Goal: Check status

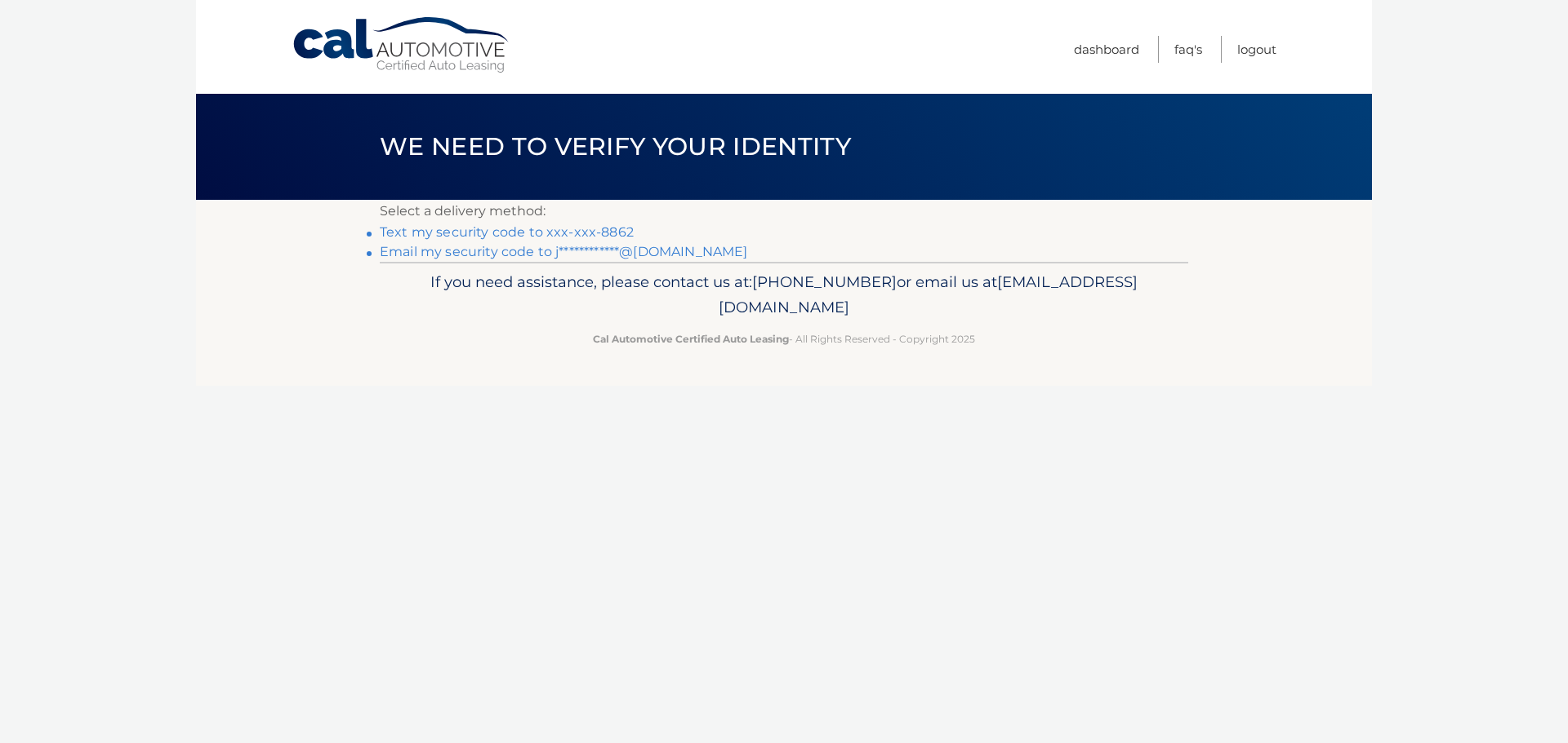
click at [595, 231] on link "Text my security code to xxx-xxx-8862" at bounding box center [507, 232] width 254 height 16
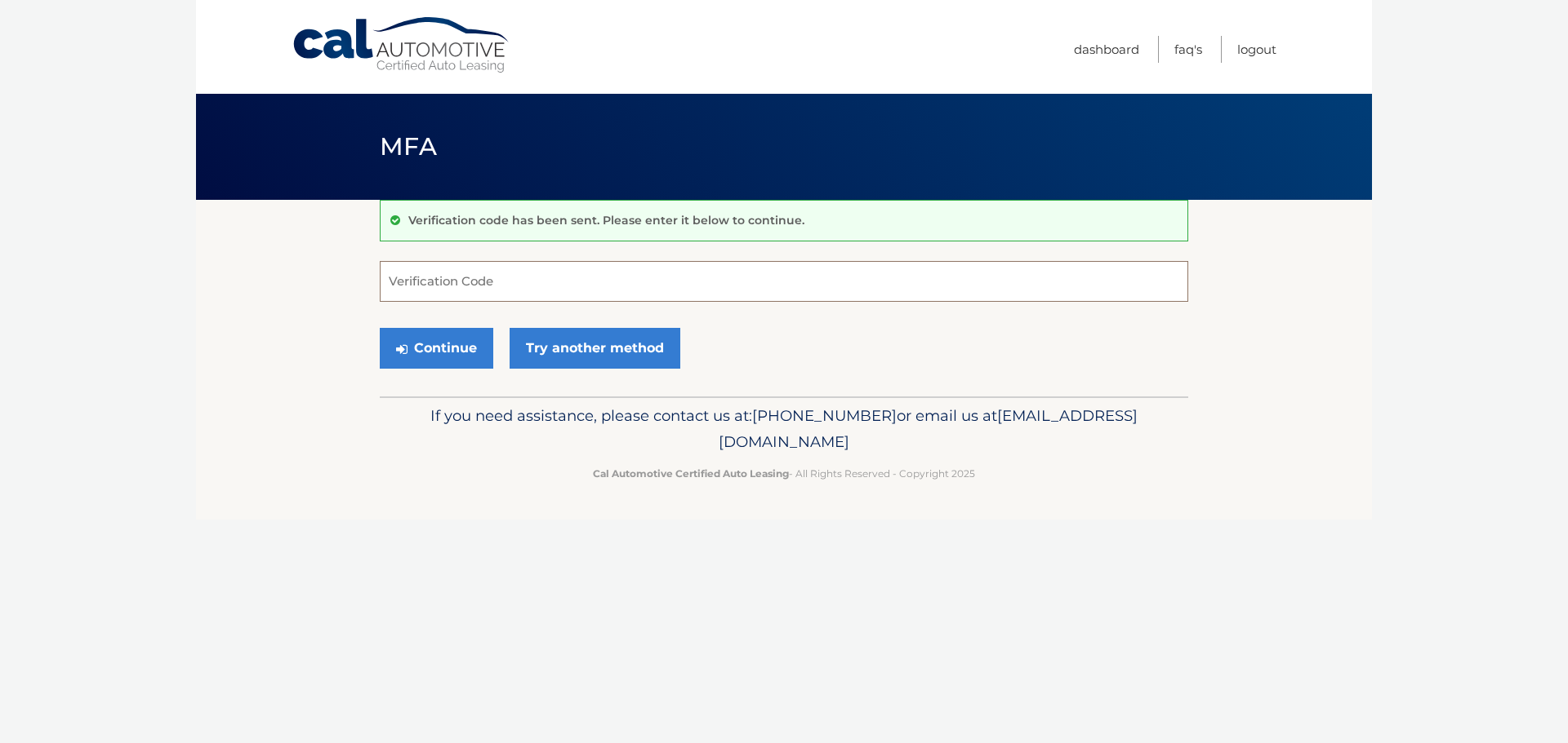
click at [576, 269] on input "Verification Code" at bounding box center [784, 281] width 808 height 41
type input "822318"
click at [418, 353] on button "Continue" at bounding box center [436, 348] width 113 height 41
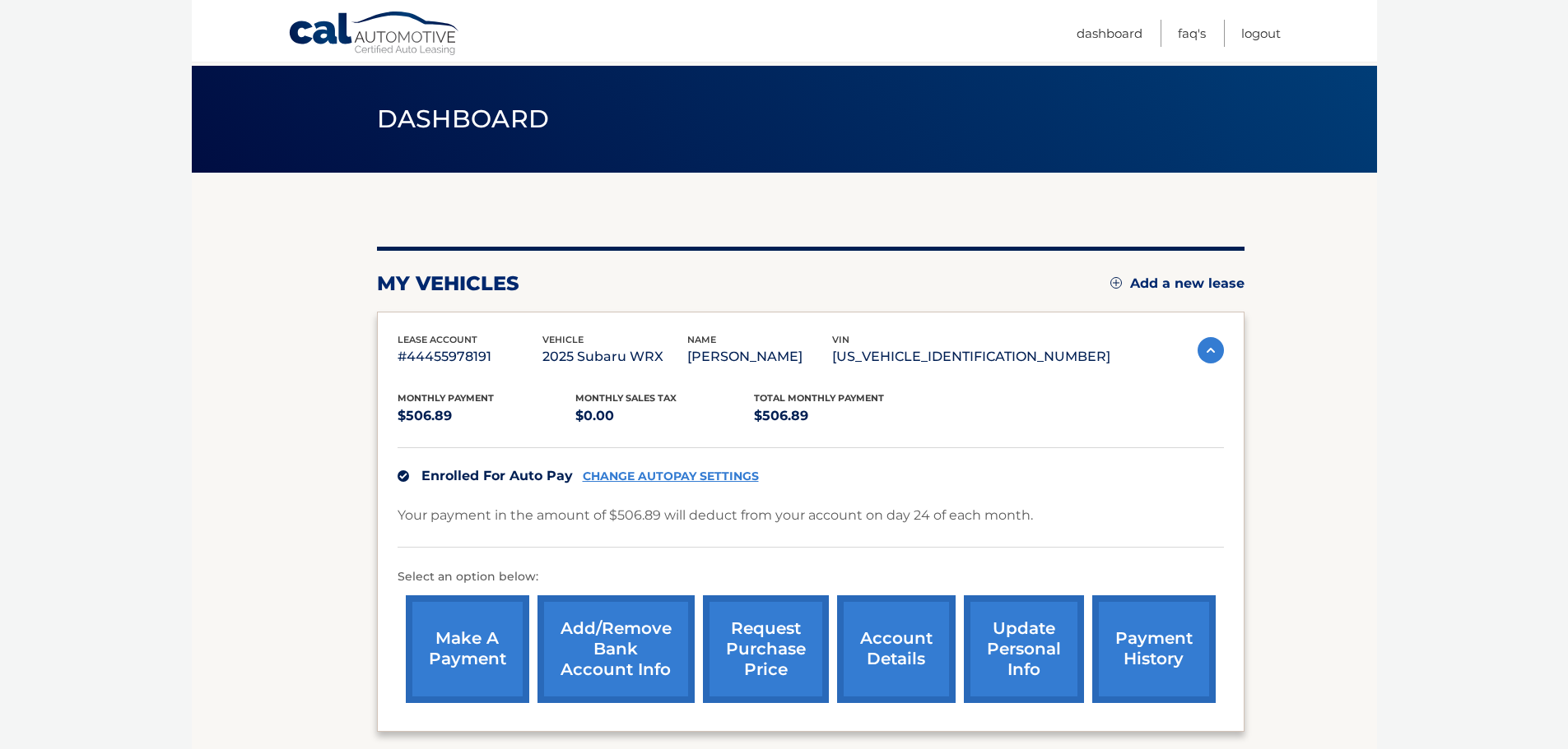
scroll to position [185, 0]
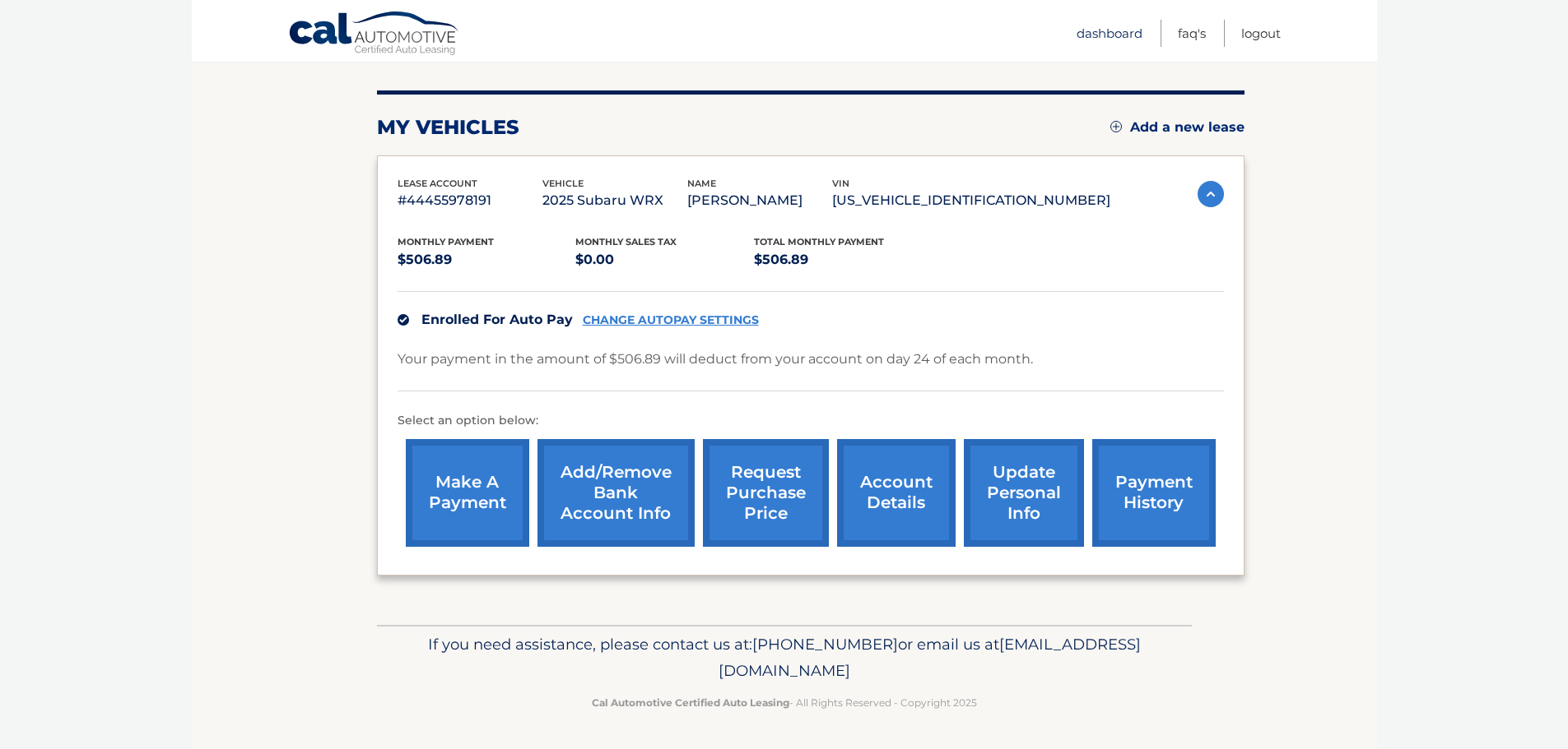
click at [1115, 31] on link "Dashboard" at bounding box center [1109, 33] width 66 height 28
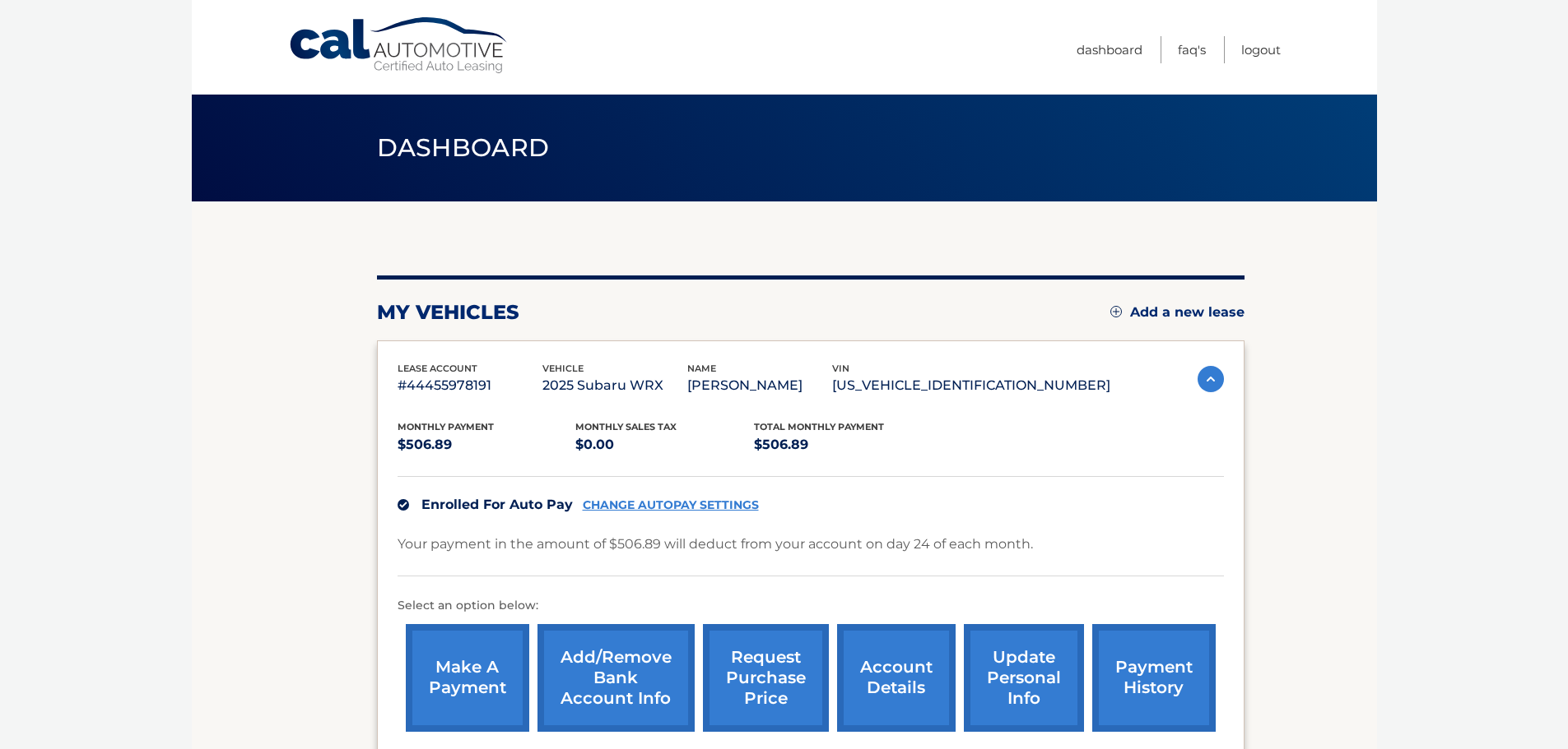
click at [875, 676] on link "account details" at bounding box center [896, 678] width 118 height 108
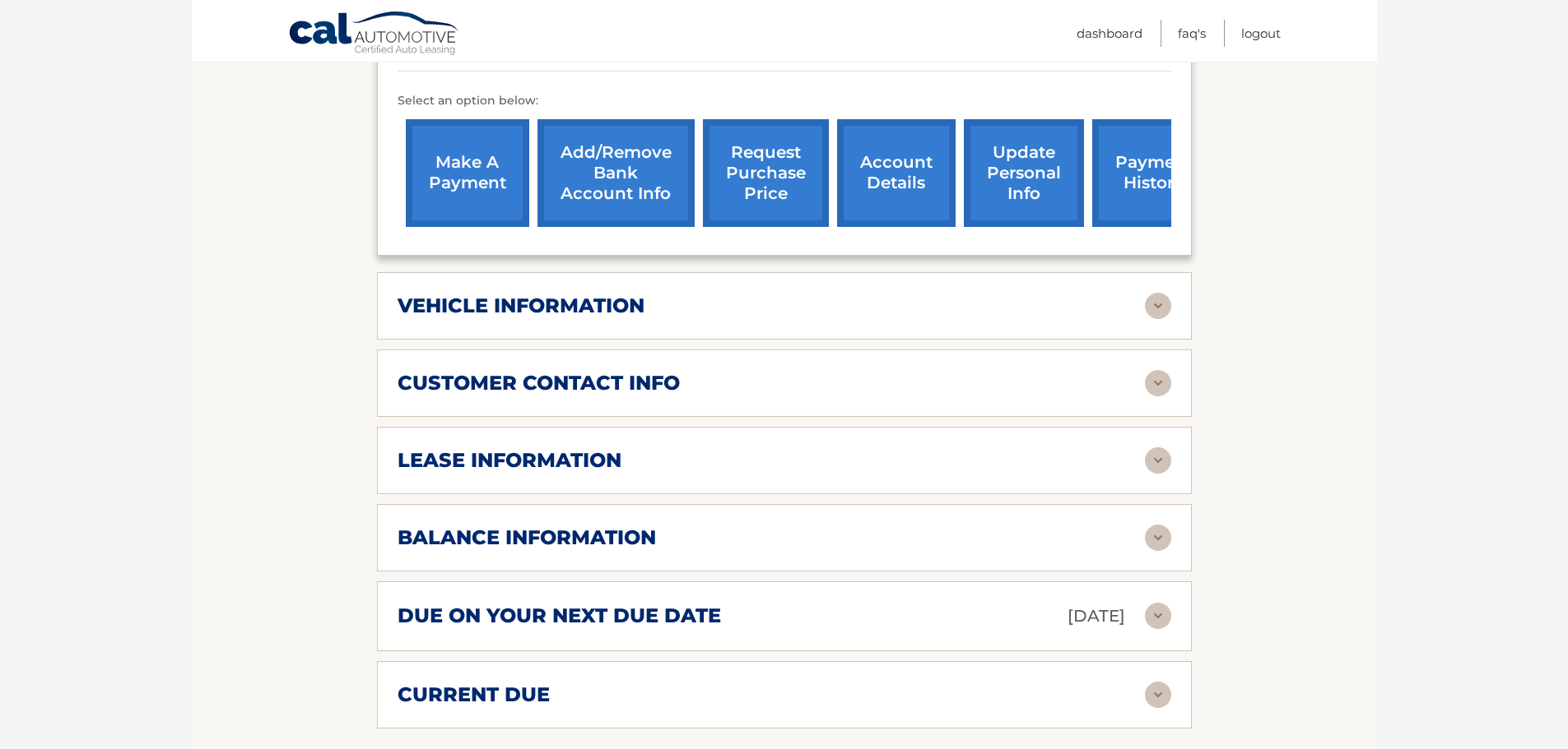
scroll to position [576, 0]
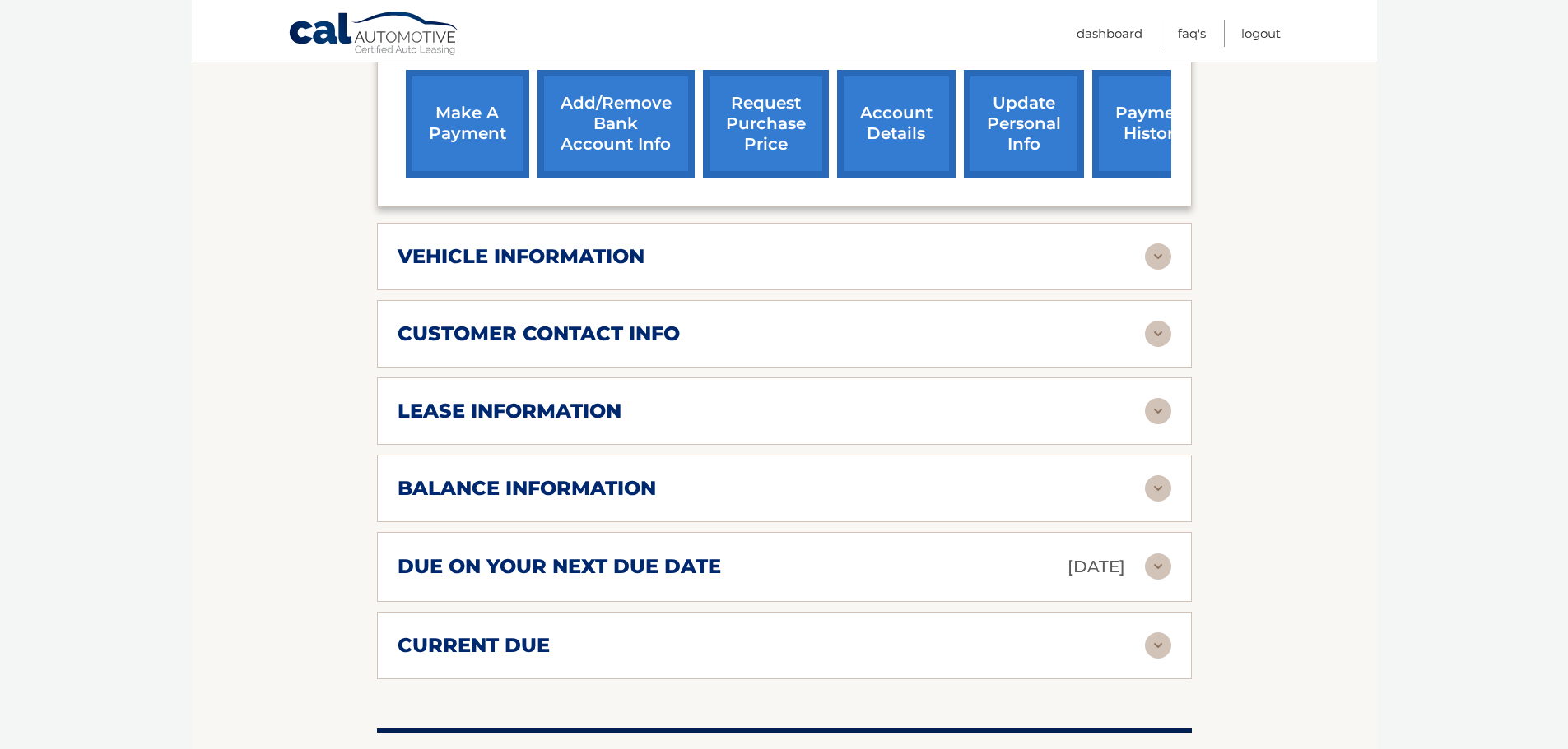
click at [757, 478] on div "balance information" at bounding box center [771, 489] width 748 height 25
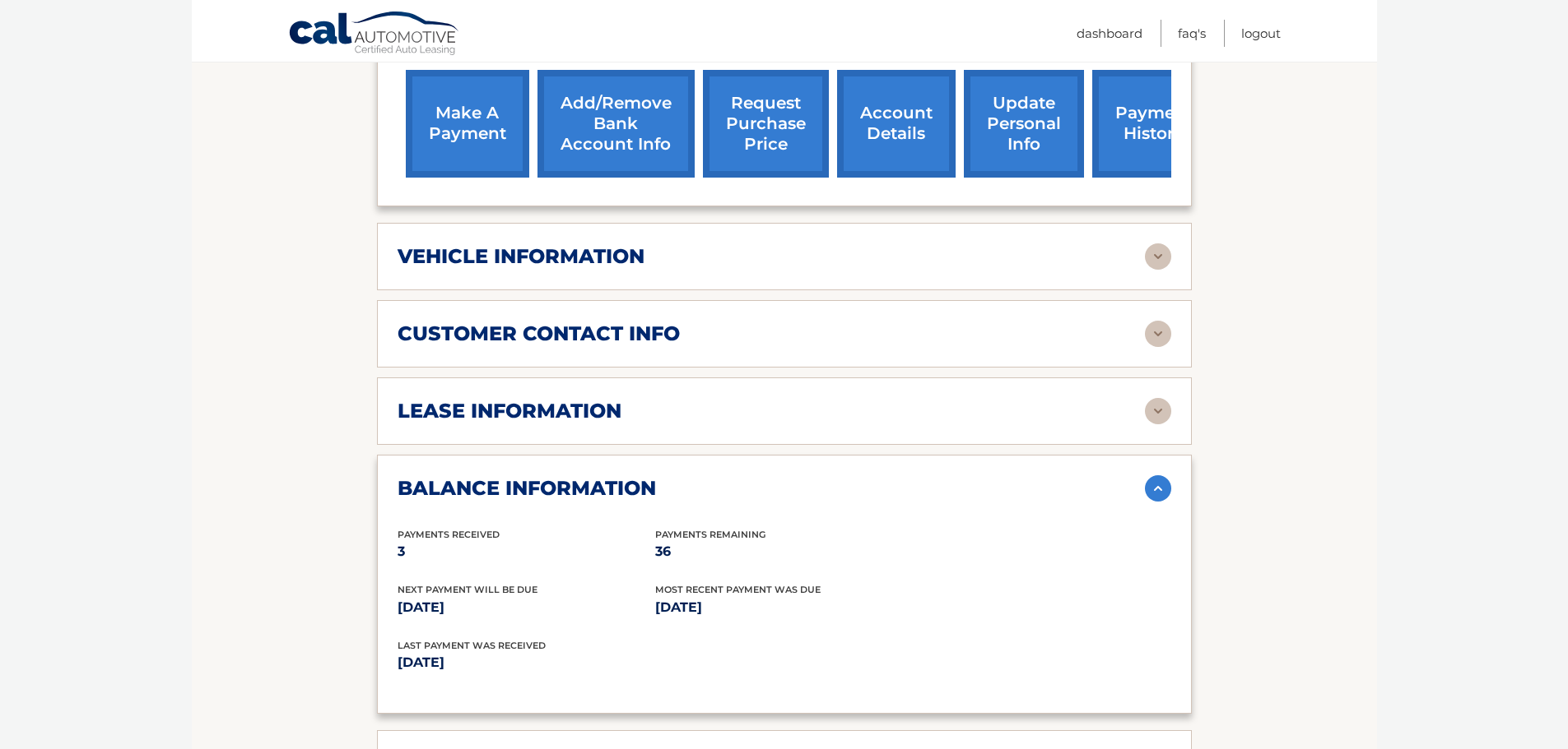
click at [757, 478] on div "balance information" at bounding box center [771, 489] width 748 height 25
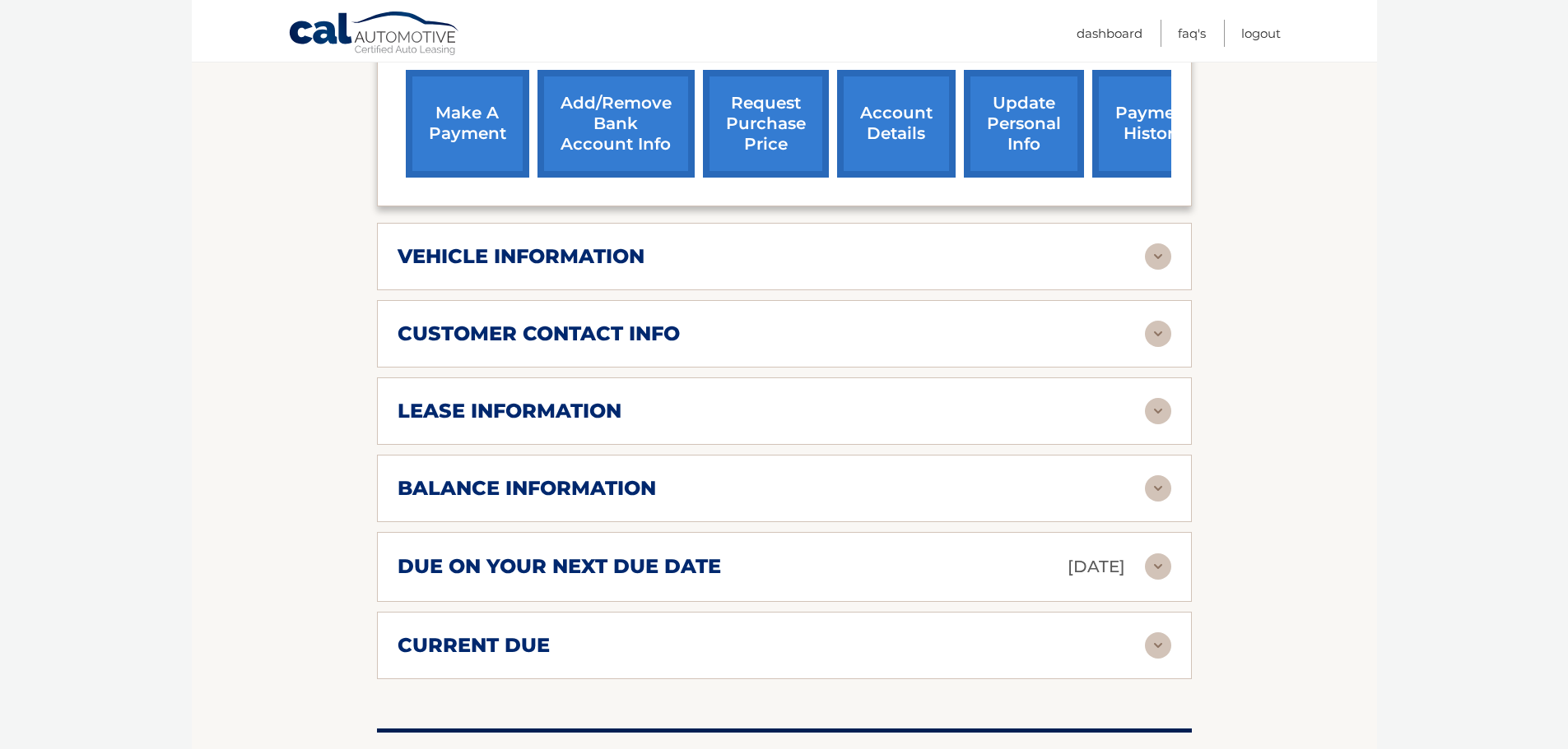
click at [769, 399] on div "lease information" at bounding box center [771, 411] width 748 height 25
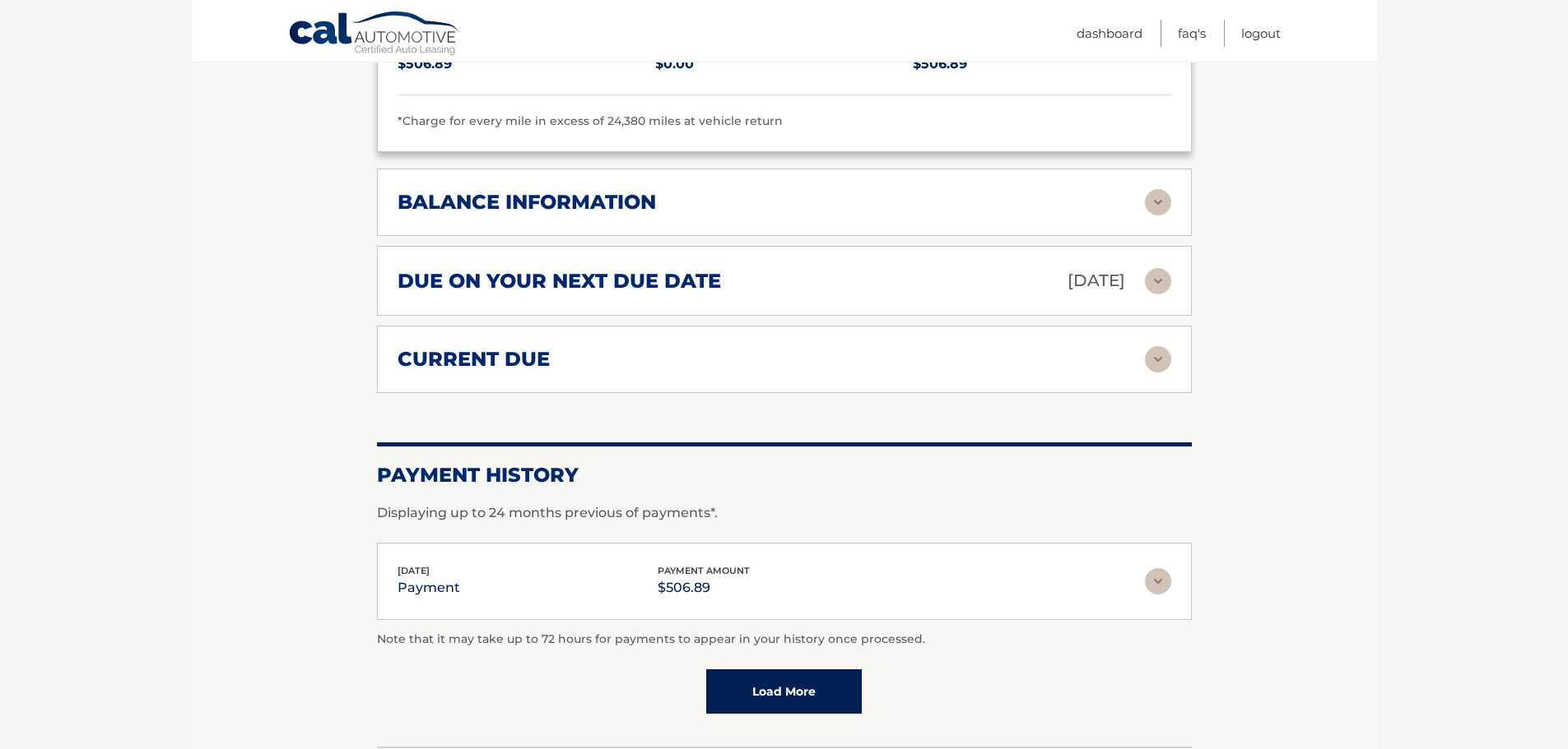
scroll to position [1129, 0]
